Goal: Transaction & Acquisition: Purchase product/service

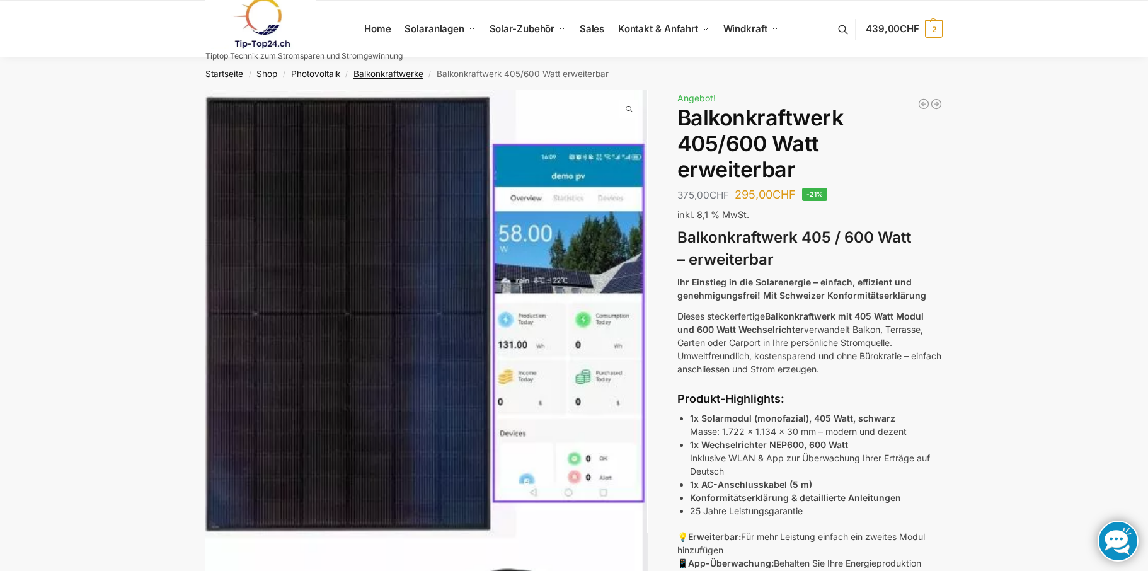
click at [400, 74] on link "Balkonkraftwerke" at bounding box center [389, 74] width 70 height 10
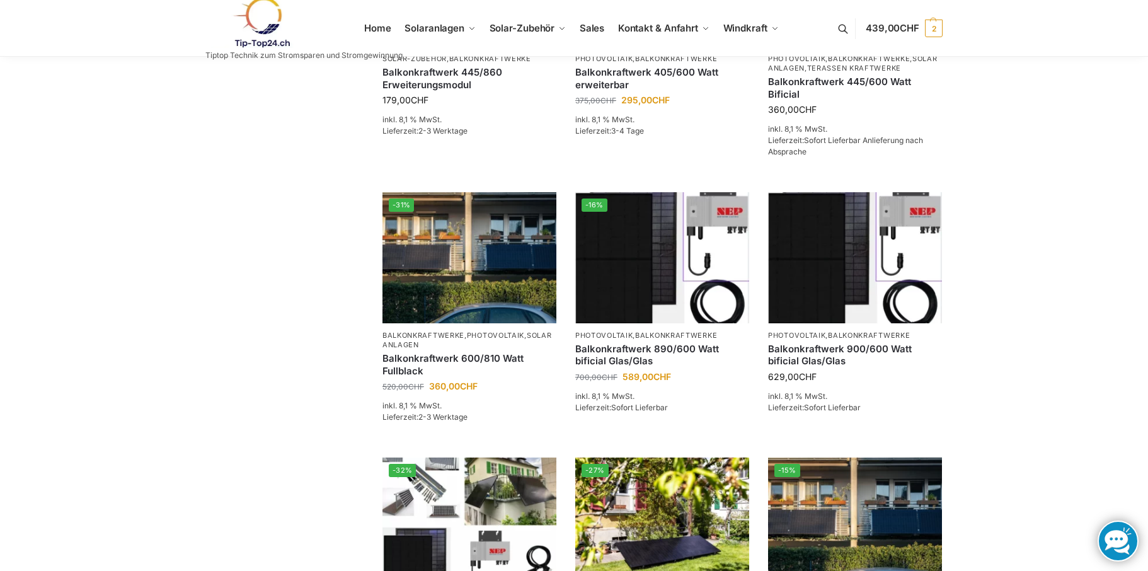
scroll to position [420, 0]
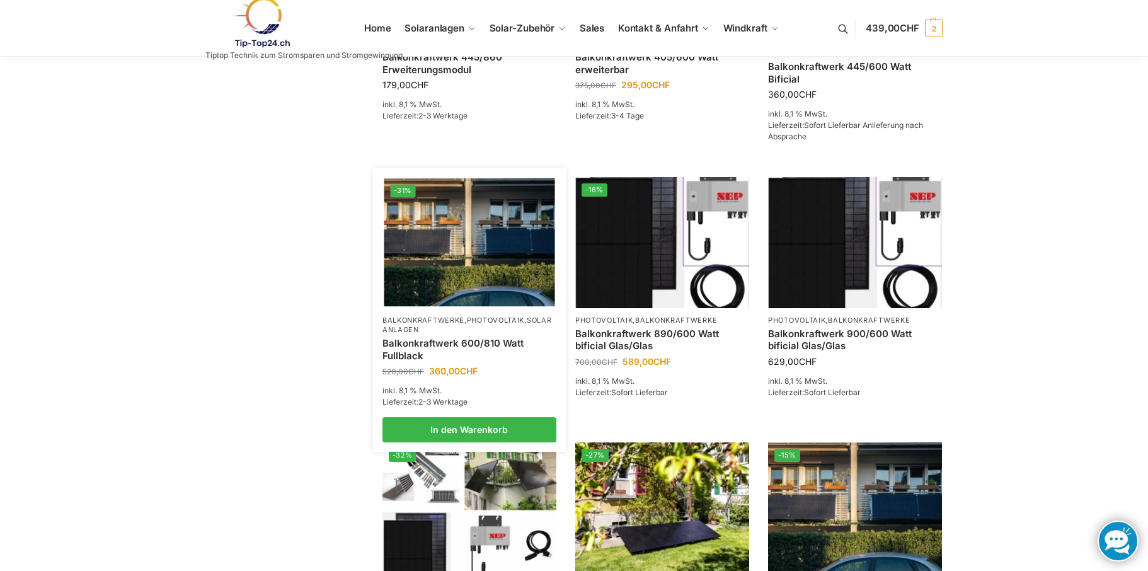
click at [449, 272] on img at bounding box center [469, 242] width 171 height 128
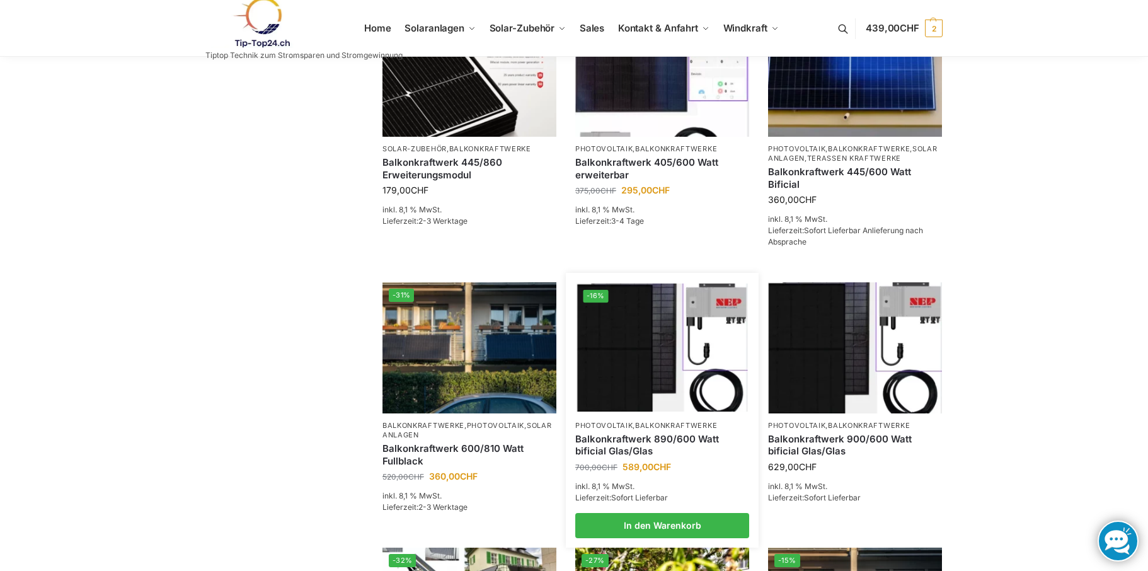
scroll to position [211, 0]
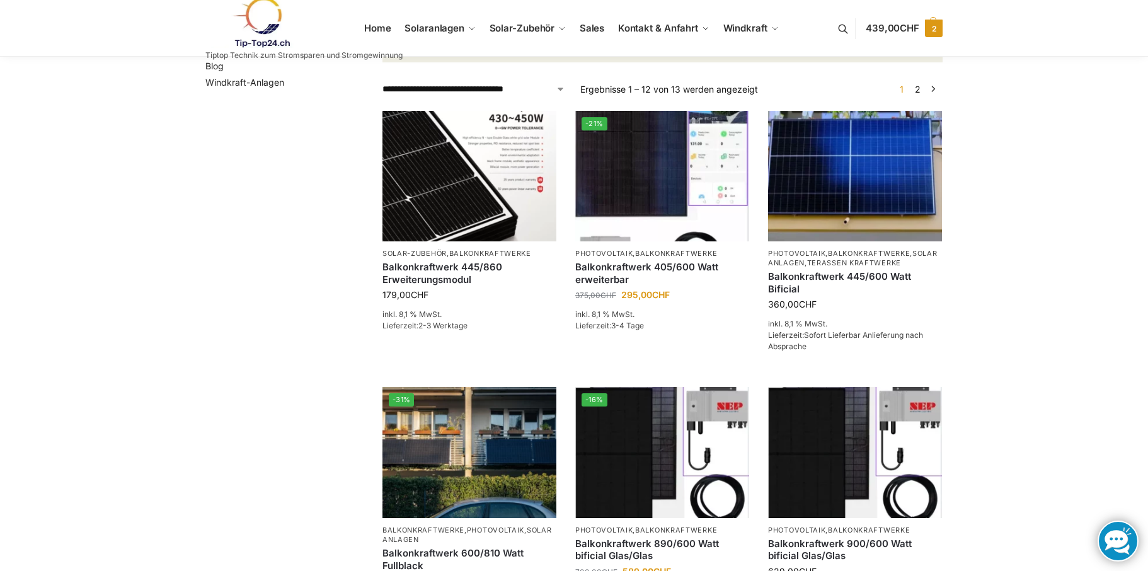
click at [884, 32] on span "439,00 CHF" at bounding box center [893, 28] width 54 height 12
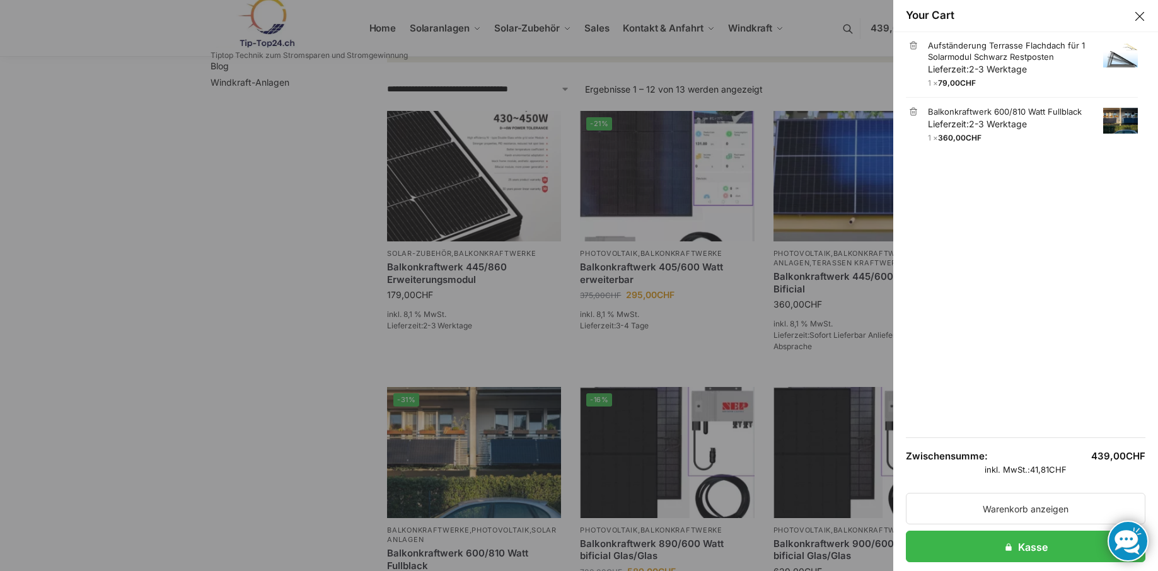
click at [1115, 538] on link at bounding box center [1127, 541] width 41 height 41
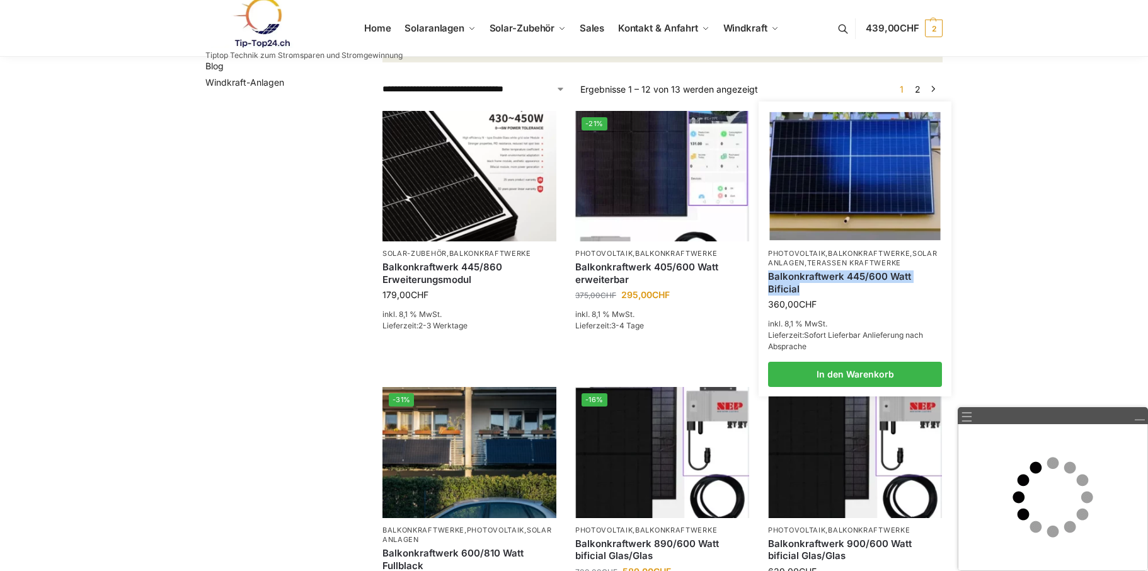
drag, startPoint x: 804, startPoint y: 301, endPoint x: 768, endPoint y: 291, distance: 36.5
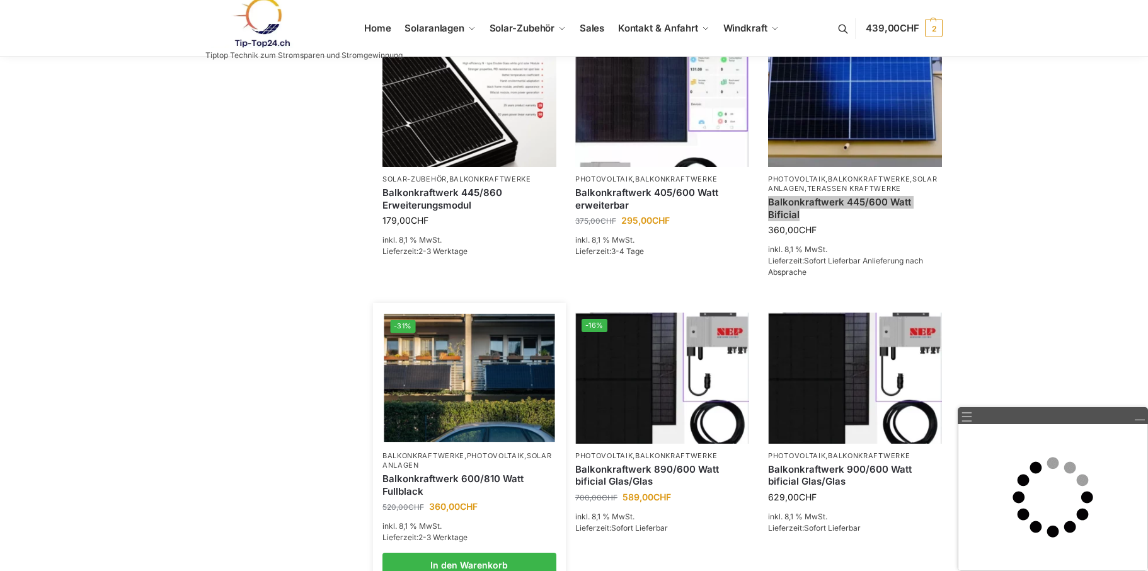
scroll to position [315, 0]
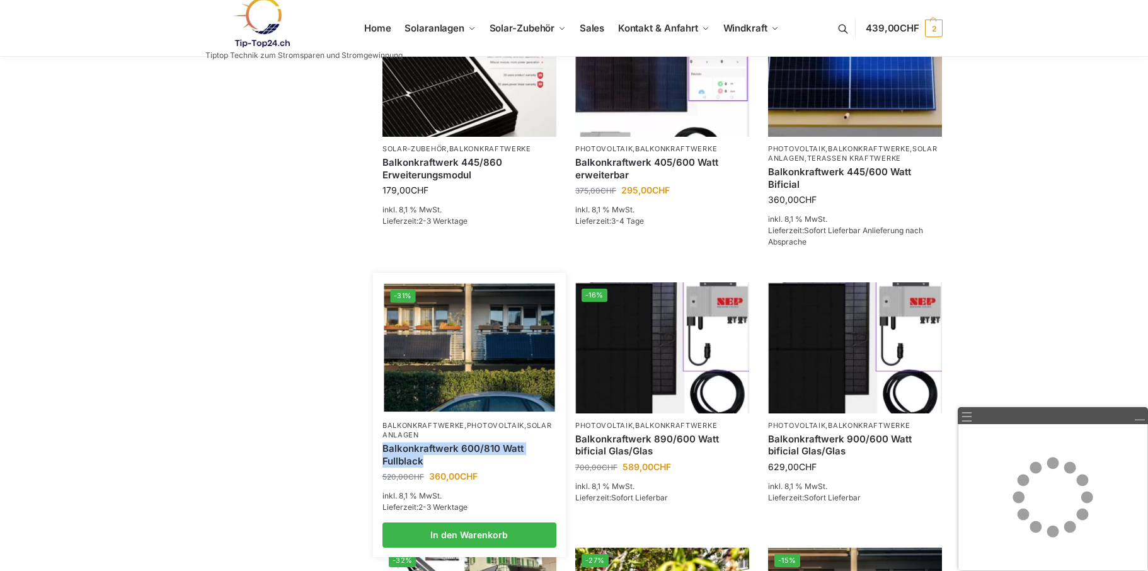
drag, startPoint x: 425, startPoint y: 478, endPoint x: 385, endPoint y: 460, distance: 44.9
copy link "Balkonkraftwerk 600/810 Watt Fullblack"
